Goal: Task Accomplishment & Management: Manage account settings

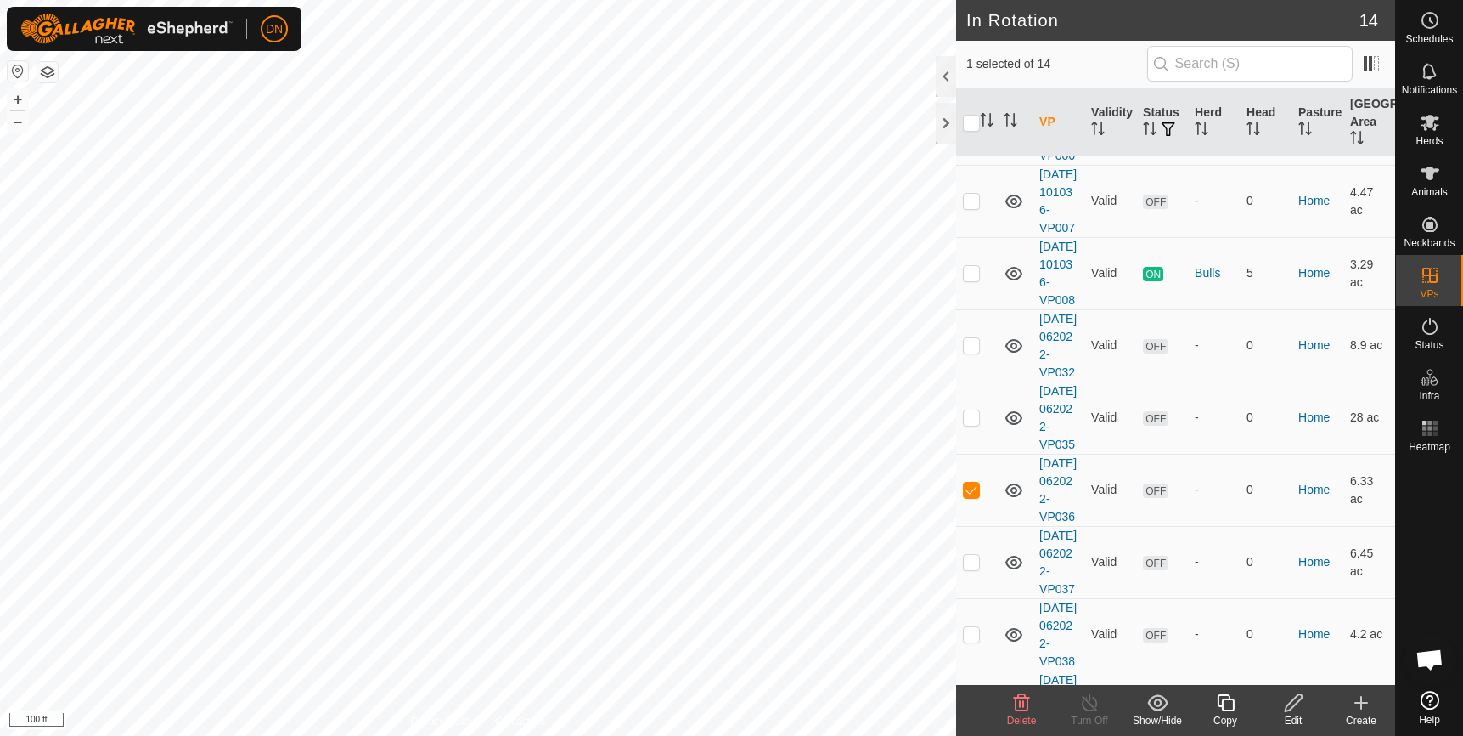
scroll to position [255, 0]
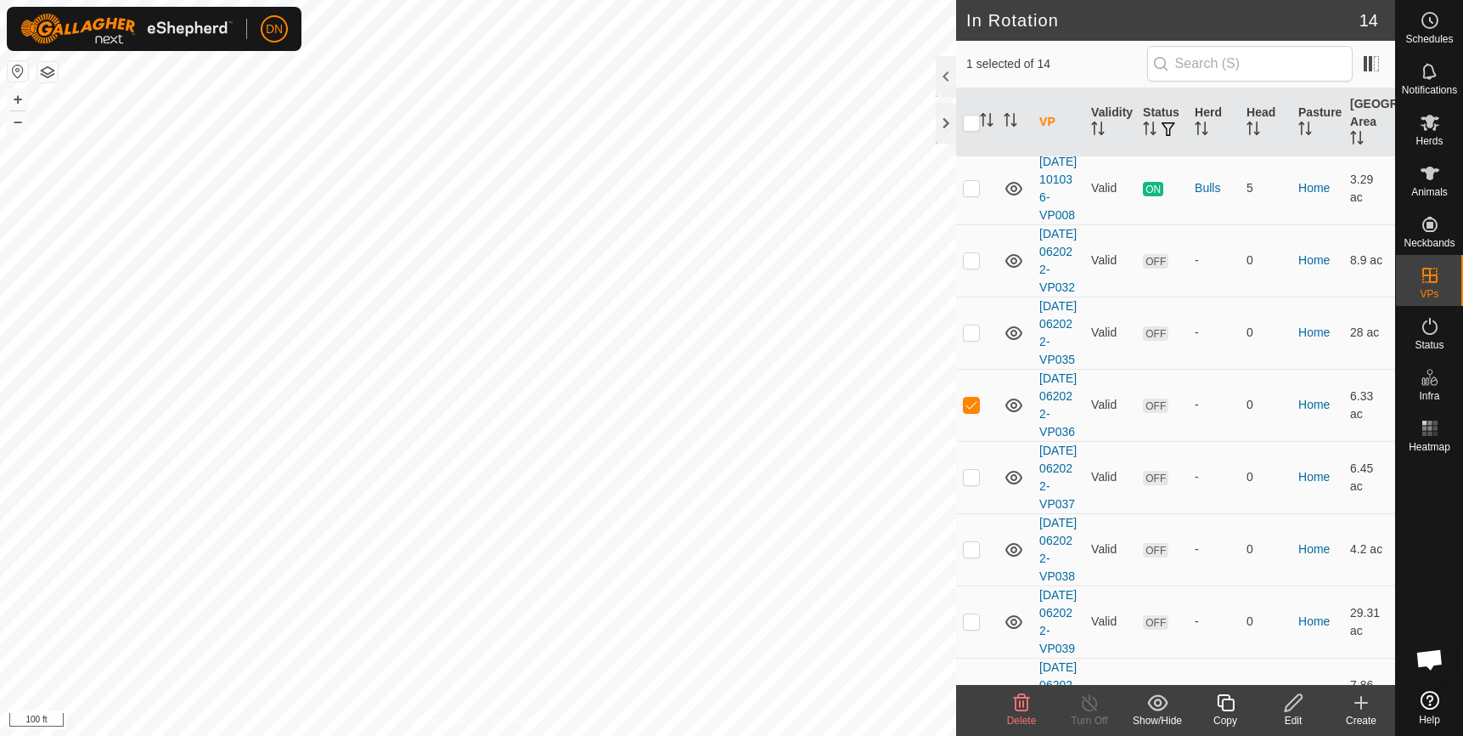
click at [1019, 711] on icon at bounding box center [1022, 702] width 16 height 17
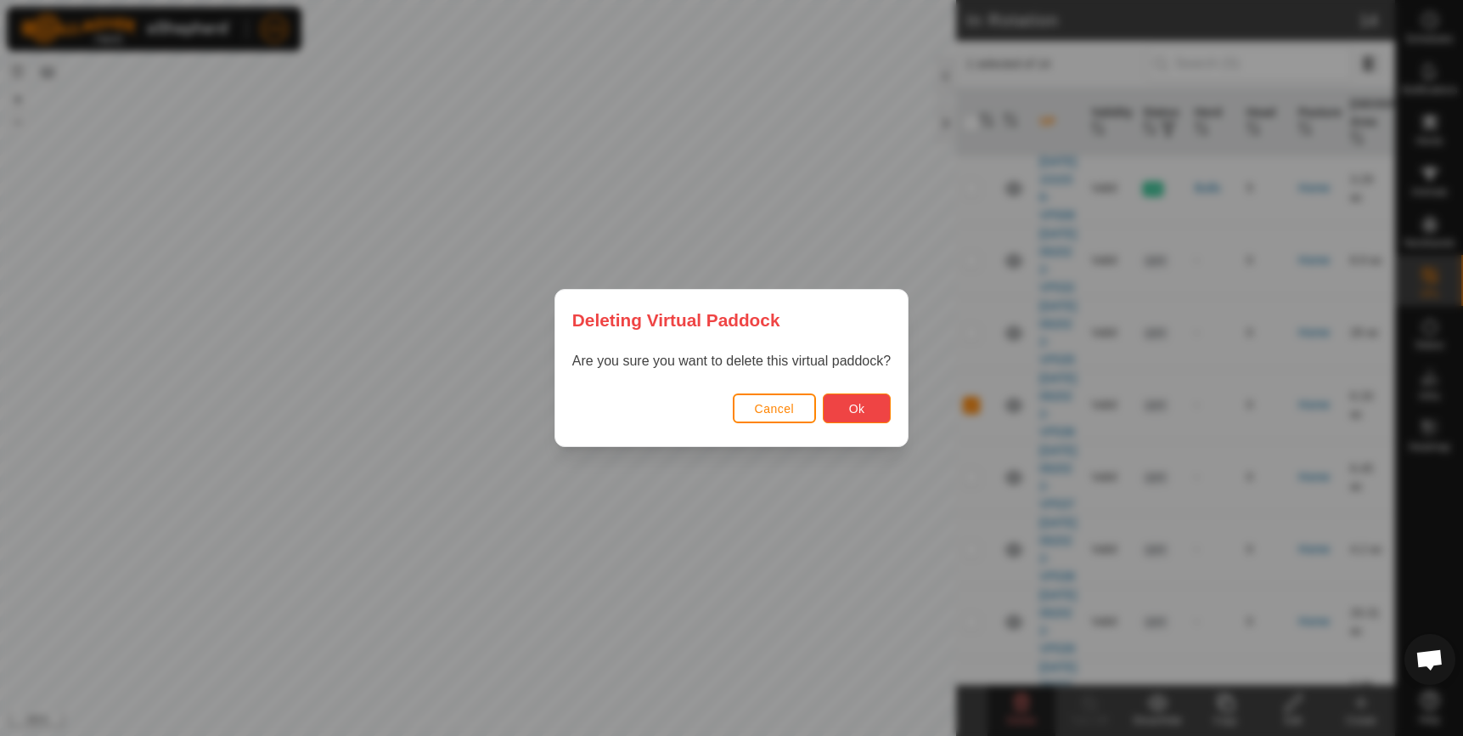
click at [860, 407] on span "Ok" at bounding box center [857, 409] width 16 height 14
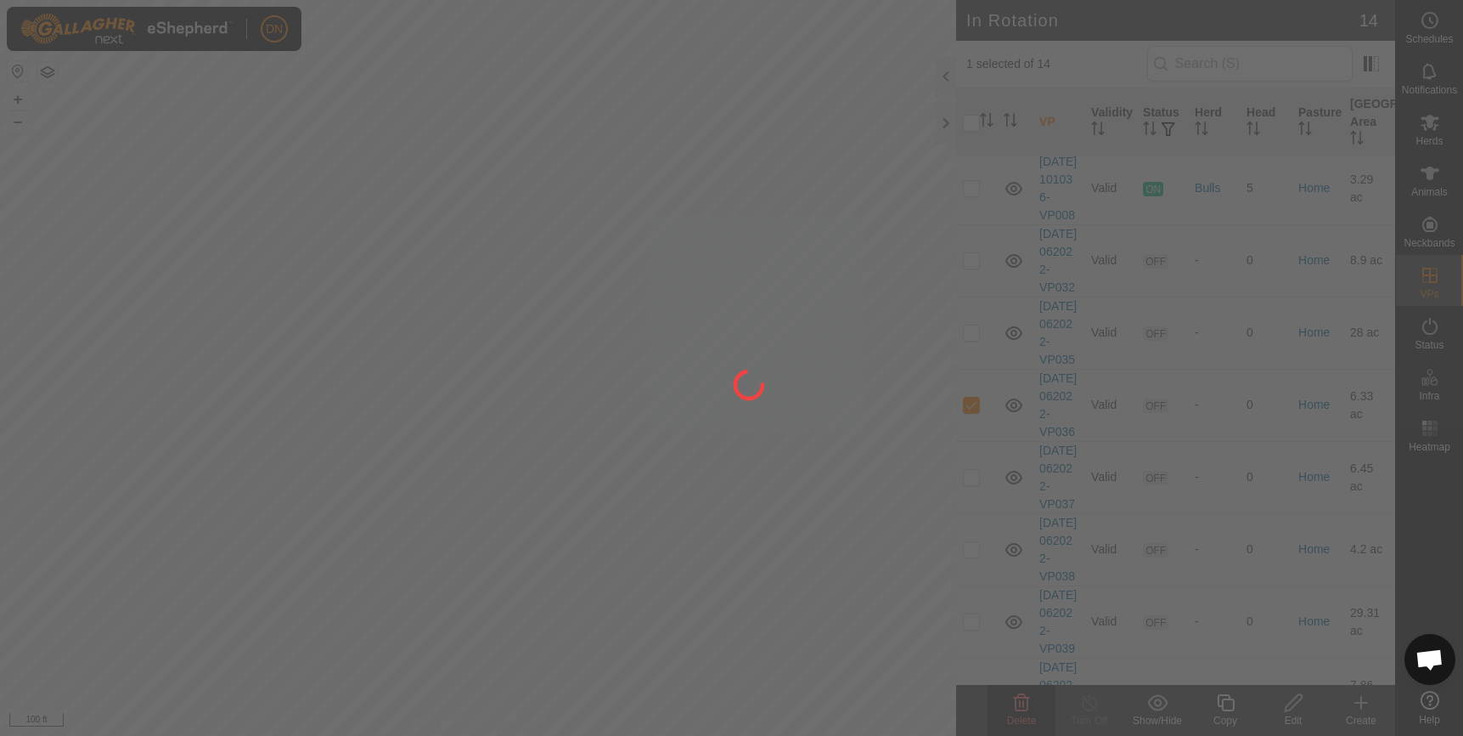
checkbox input "false"
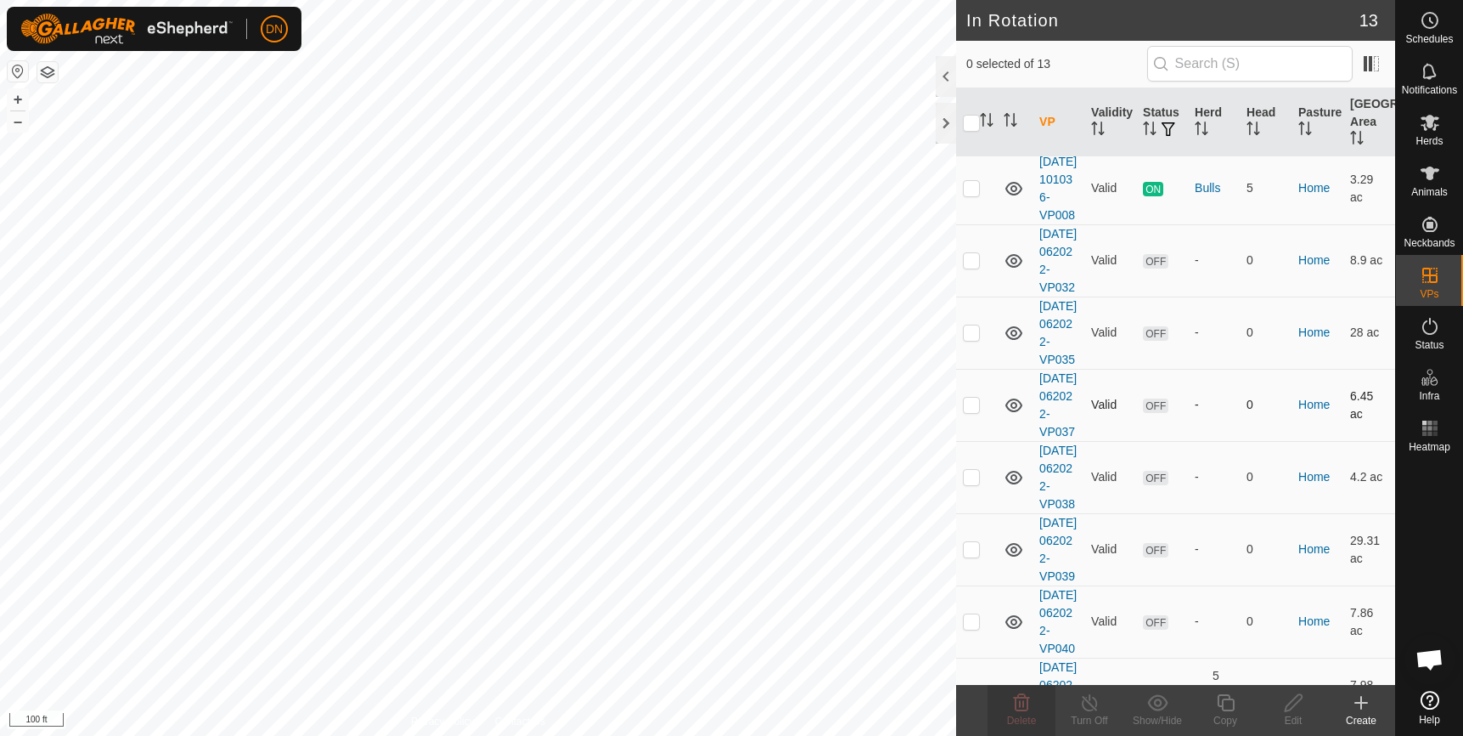
checkbox input "true"
click at [1021, 704] on icon at bounding box center [1022, 702] width 16 height 17
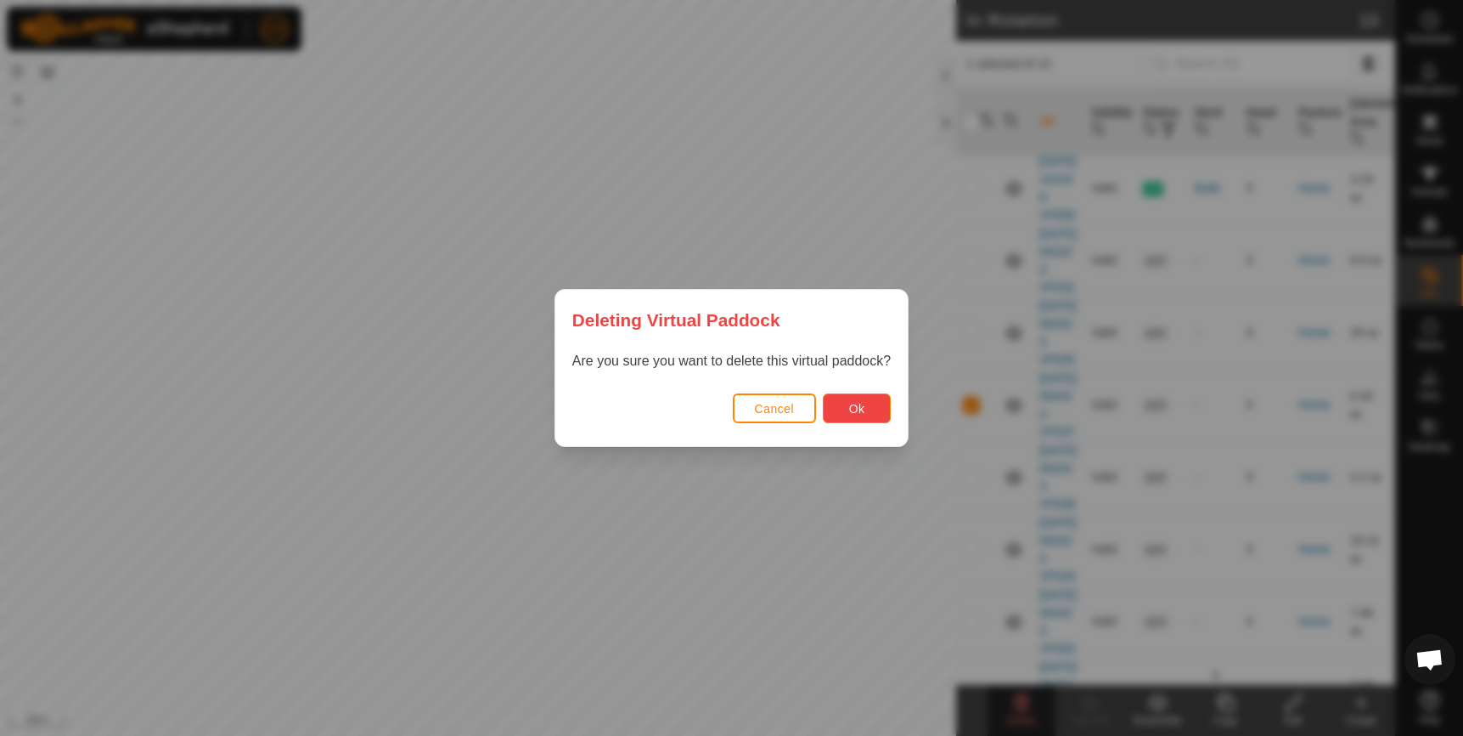
click at [838, 403] on button "Ok" at bounding box center [857, 408] width 68 height 30
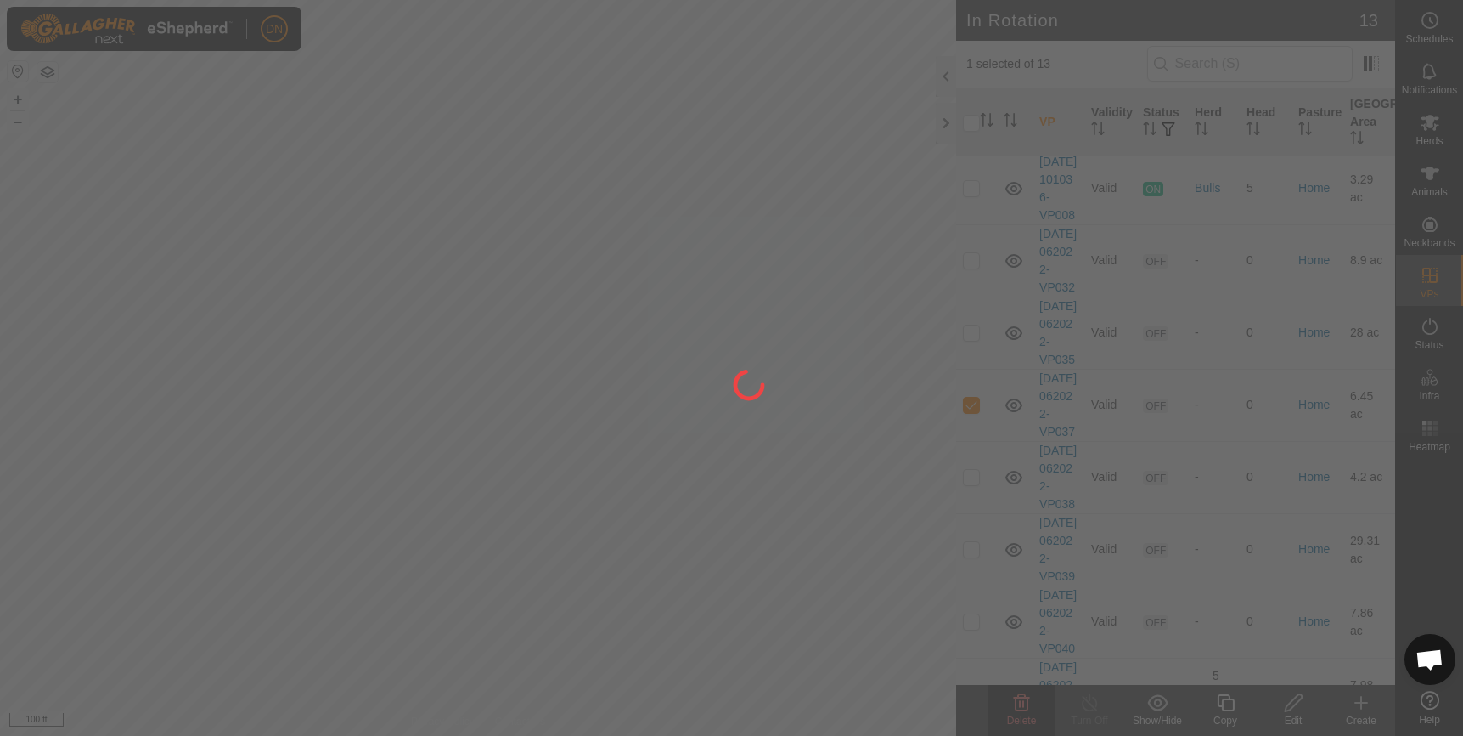
checkbox input "false"
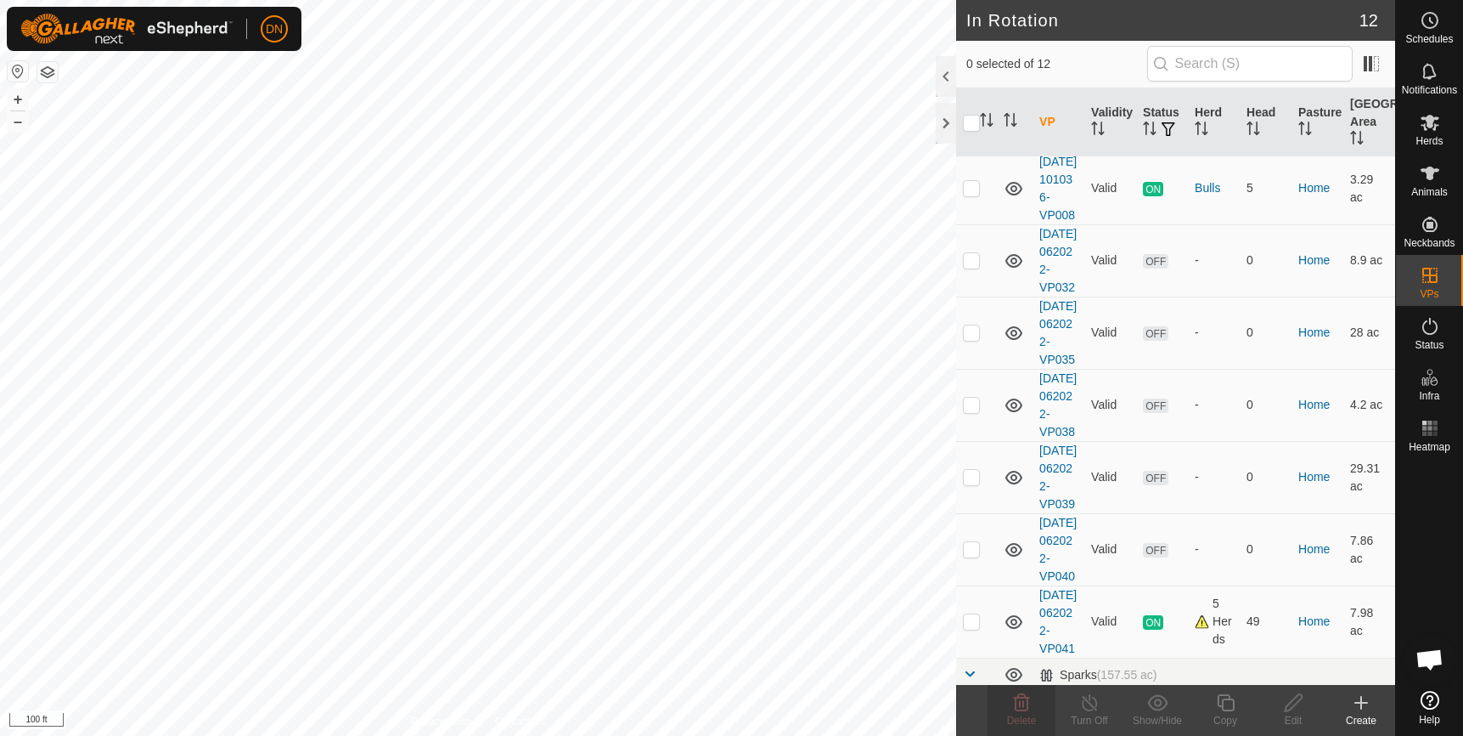
checkbox input "true"
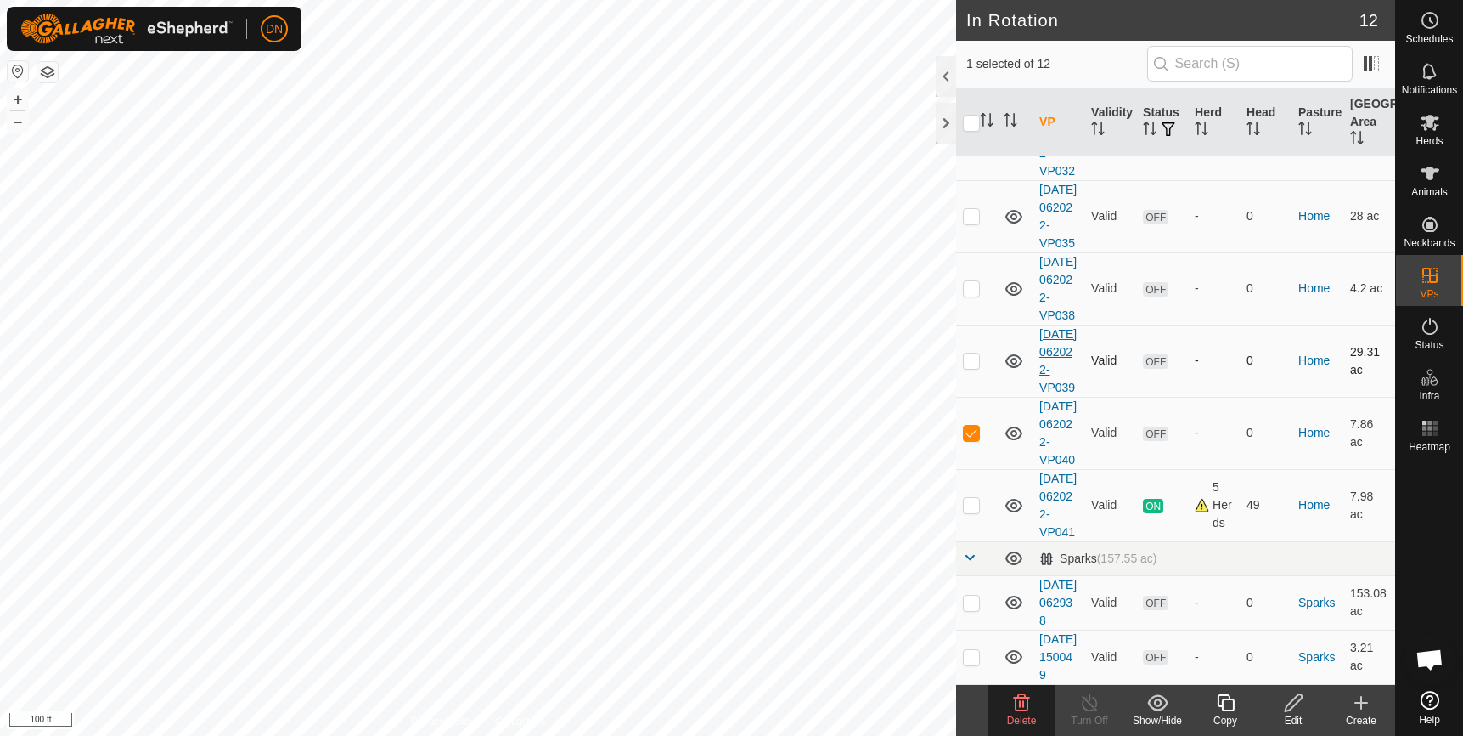
scroll to position [510, 0]
click at [1021, 703] on icon at bounding box center [1022, 702] width 16 height 17
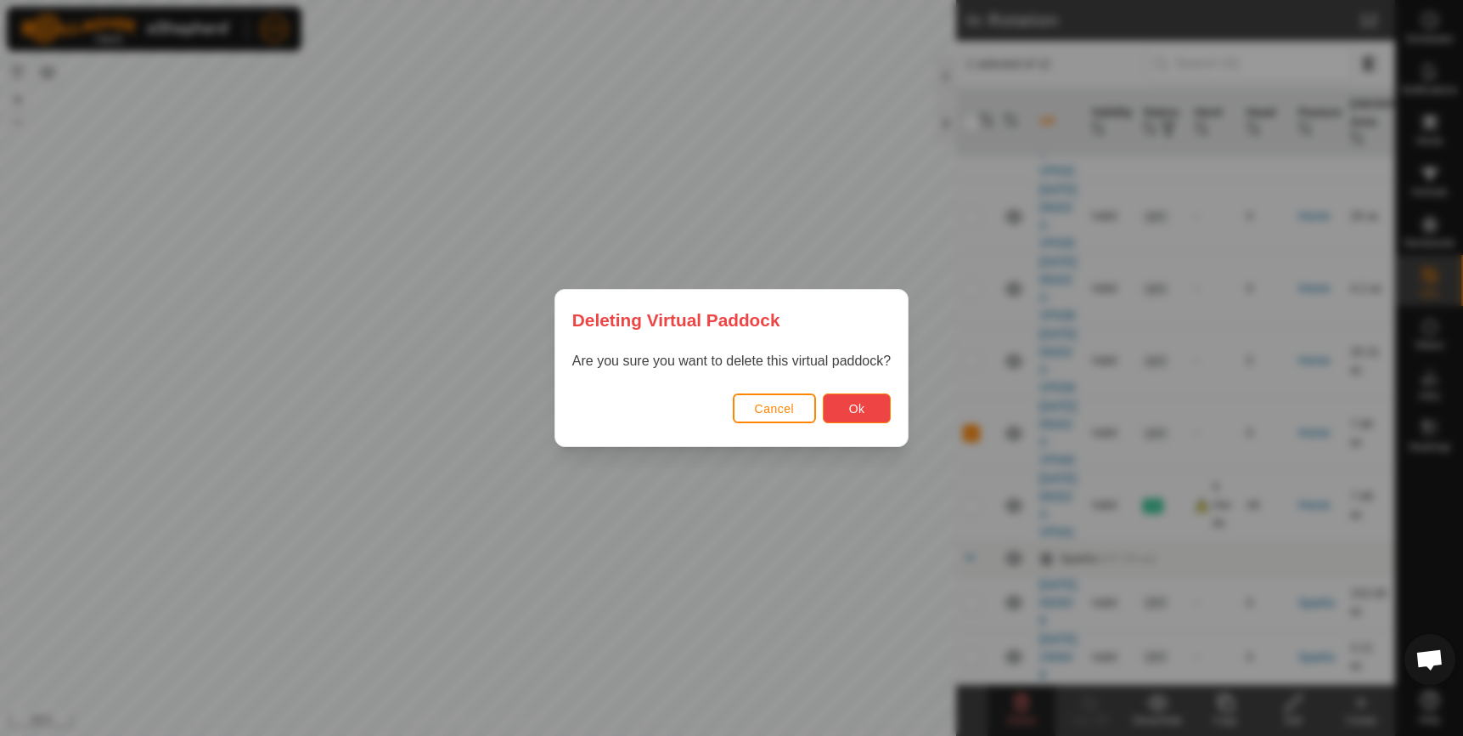
click at [870, 401] on button "Ok" at bounding box center [857, 408] width 68 height 30
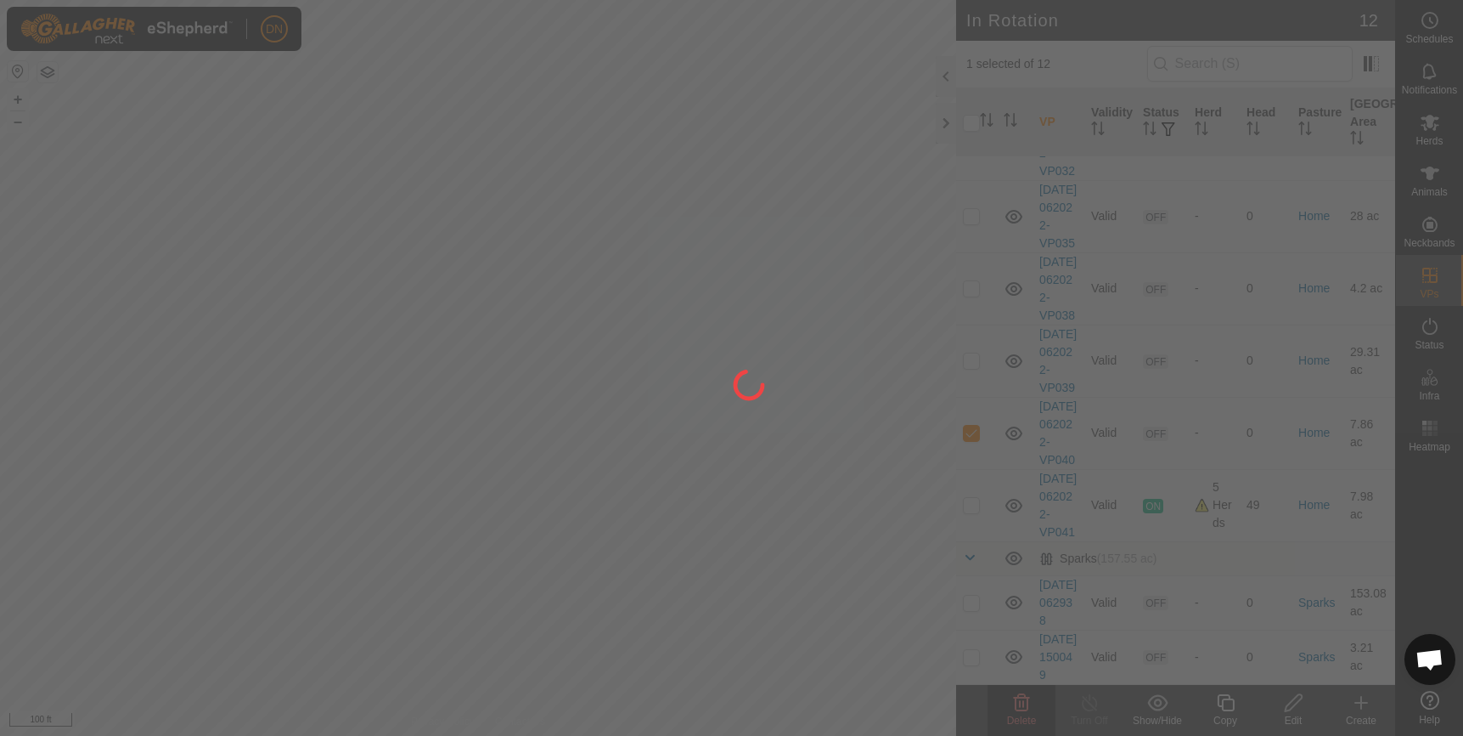
checkbox input "false"
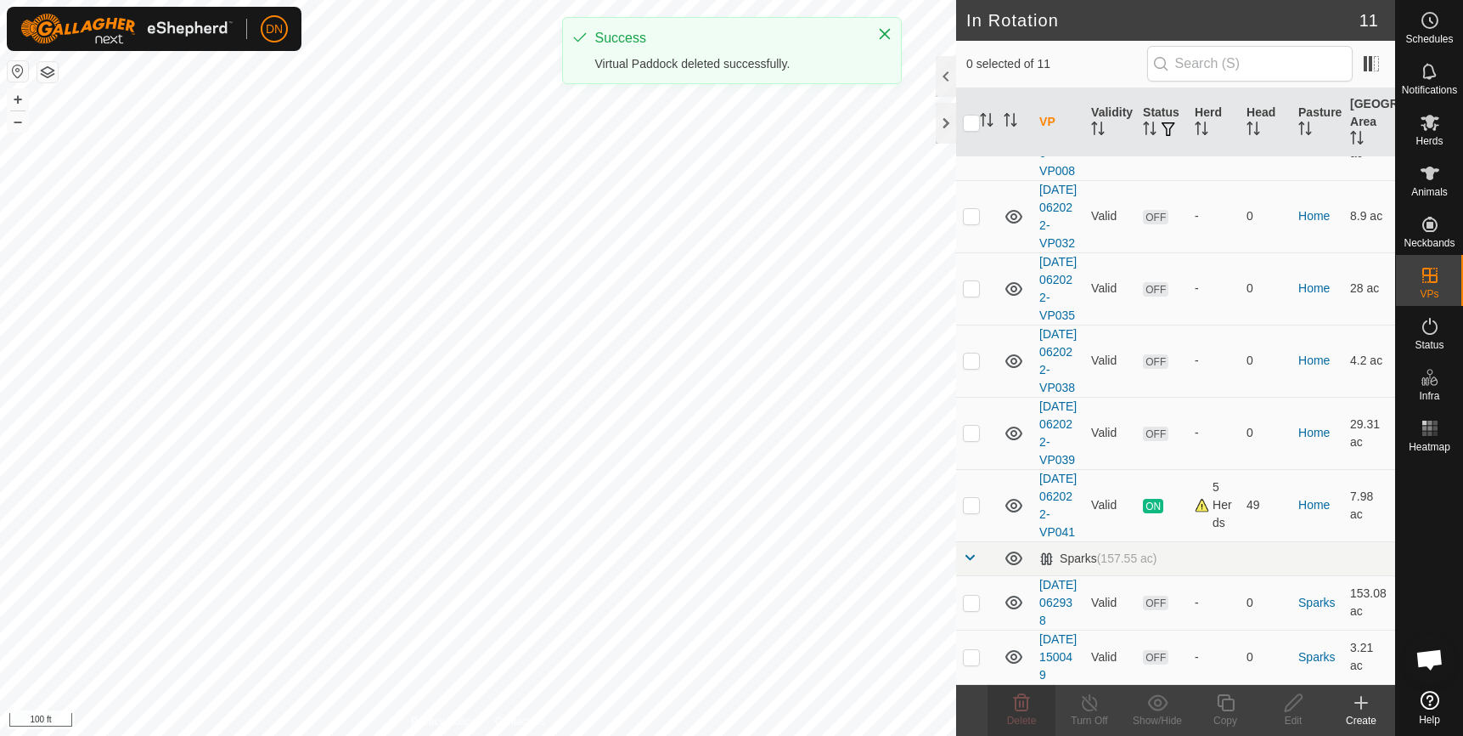
scroll to position [496, 0]
